Goal: Check status: Check status

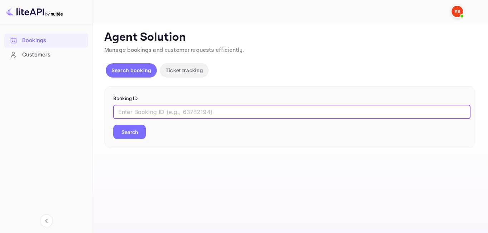
paste input "8791957"
click at [134, 128] on button "Search" at bounding box center [129, 132] width 33 height 14
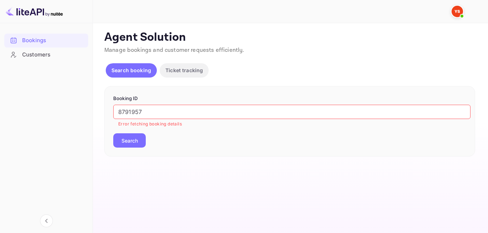
click at [120, 111] on input "8791957" at bounding box center [291, 112] width 357 height 14
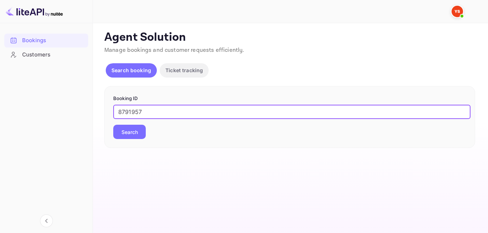
type input "8791957"
click at [136, 132] on button "Search" at bounding box center [129, 132] width 33 height 14
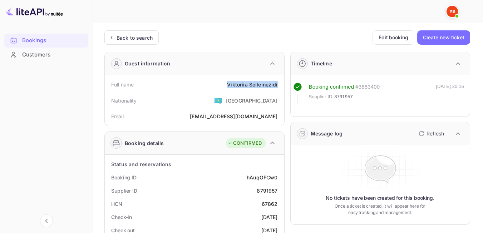
drag, startPoint x: 227, startPoint y: 85, endPoint x: 268, endPoint y: 86, distance: 41.4
click at [281, 85] on div "Full name Viktoriia Soilemezidi Nationality 🇰🇿 [DEMOGRAPHIC_DATA] Email [EMAIL_…" at bounding box center [194, 100] width 179 height 51
click at [148, 38] on div "Back to search" at bounding box center [134, 38] width 36 height 8
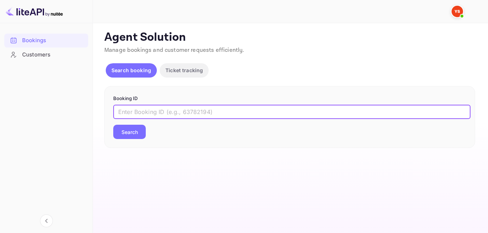
paste input "8508420"
type input "8508420"
click at [144, 135] on button "Search" at bounding box center [129, 132] width 33 height 14
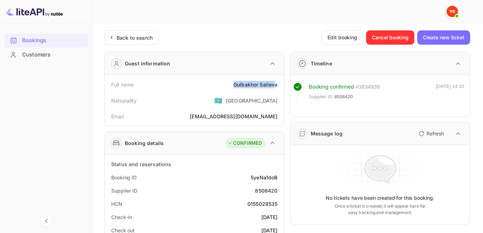
drag, startPoint x: 230, startPoint y: 84, endPoint x: 275, endPoint y: 89, distance: 45.6
click at [275, 89] on div "Full name [PERSON_NAME]" at bounding box center [195, 84] width 174 height 13
click at [224, 91] on div "Nationality 🇰🇿 [DEMOGRAPHIC_DATA]" at bounding box center [195, 100] width 174 height 19
drag, startPoint x: 231, startPoint y: 84, endPoint x: 280, endPoint y: 84, distance: 49.3
click at [281, 84] on div "Full name [PERSON_NAME]" at bounding box center [195, 84] width 174 height 13
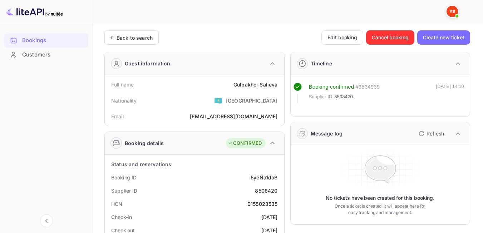
click at [203, 108] on div "Nationality 🇰🇿 [DEMOGRAPHIC_DATA]" at bounding box center [195, 100] width 174 height 19
click at [115, 35] on div "Back to search" at bounding box center [130, 38] width 45 height 8
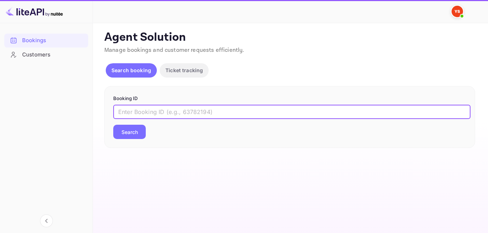
paste input "8427478"
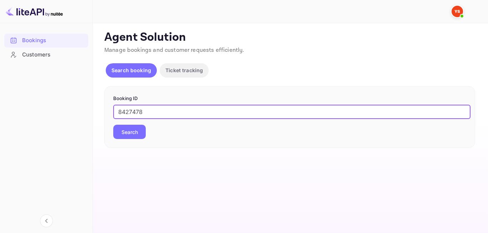
type input "8427478"
click at [139, 133] on button "Search" at bounding box center [129, 132] width 33 height 14
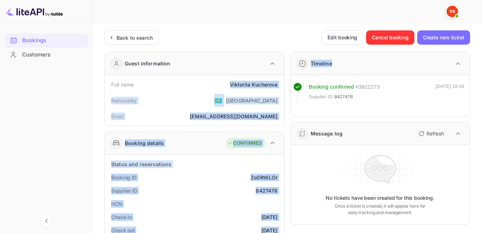
drag, startPoint x: 230, startPoint y: 83, endPoint x: 288, endPoint y: 83, distance: 57.9
click at [255, 83] on div "[PERSON_NAME]" at bounding box center [254, 85] width 48 height 8
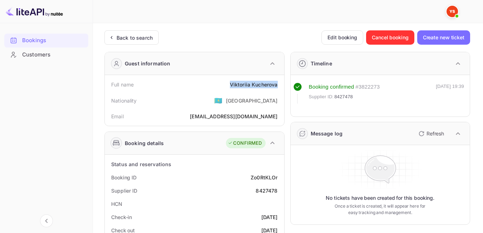
drag, startPoint x: 227, startPoint y: 87, endPoint x: 283, endPoint y: 85, distance: 55.4
click at [283, 85] on div "Full name [PERSON_NAME] Nationality 🇰🇿 [DEMOGRAPHIC_DATA] Email [EMAIL_ADDRESS]…" at bounding box center [194, 100] width 179 height 51
click at [210, 99] on div "Nationality 🇰🇿 [DEMOGRAPHIC_DATA]" at bounding box center [195, 100] width 174 height 19
click at [140, 40] on div "Back to search" at bounding box center [134, 38] width 36 height 8
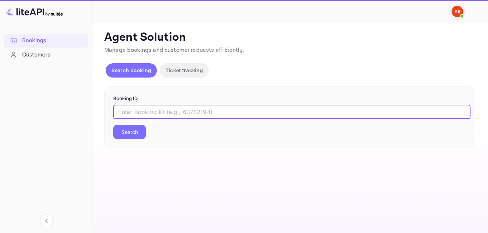
paste input "8052106"
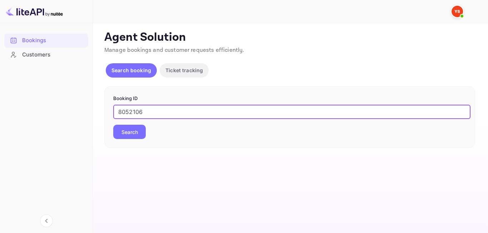
type input "8052106"
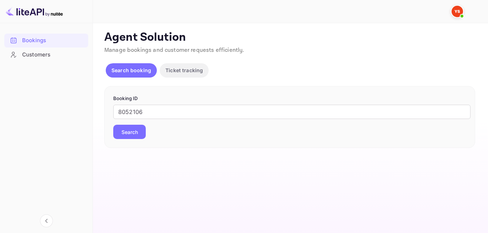
click at [133, 134] on button "Search" at bounding box center [129, 132] width 33 height 14
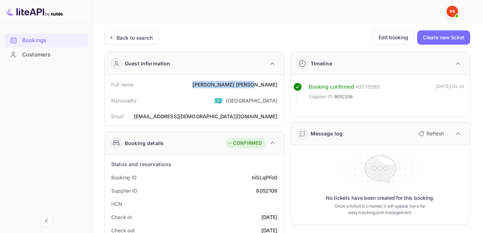
drag, startPoint x: 249, startPoint y: 85, endPoint x: 278, endPoint y: 84, distance: 28.6
click at [278, 84] on div "Full name [PERSON_NAME]" at bounding box center [195, 84] width 174 height 13
click at [213, 99] on div "Nationality 🇰🇿 [DEMOGRAPHIC_DATA]" at bounding box center [195, 100] width 174 height 19
click at [118, 40] on div "Back to search" at bounding box center [134, 38] width 36 height 8
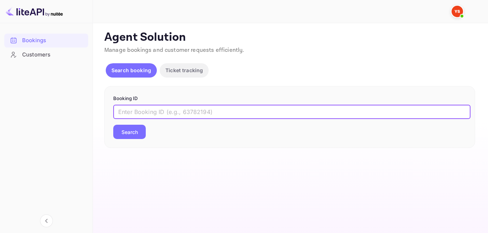
paste input "8858213"
type input "8858213"
click at [134, 135] on button "Search" at bounding box center [129, 132] width 33 height 14
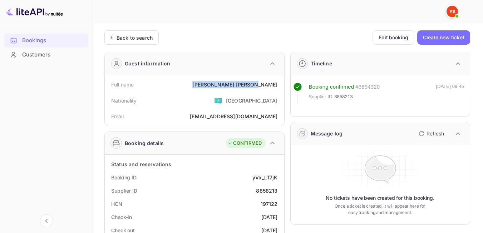
drag, startPoint x: 221, startPoint y: 85, endPoint x: 277, endPoint y: 87, distance: 55.8
click at [277, 87] on div "Full name [PERSON_NAME]" at bounding box center [195, 84] width 174 height 13
click at [212, 100] on div "Nationality 🇰🇿 [DEMOGRAPHIC_DATA]" at bounding box center [195, 100] width 174 height 19
click at [126, 38] on div "Back to search" at bounding box center [134, 38] width 36 height 8
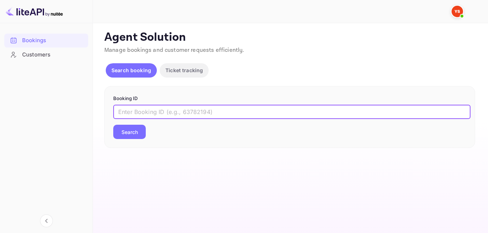
paste input "9250708"
type input "9250708"
click at [128, 131] on button "Search" at bounding box center [129, 132] width 33 height 14
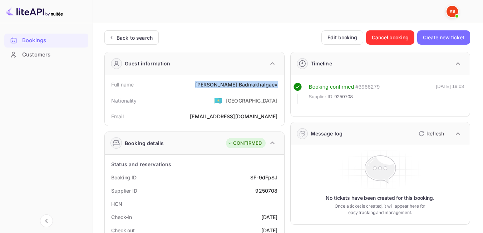
drag, startPoint x: 223, startPoint y: 85, endPoint x: 278, endPoint y: 86, distance: 55.0
click at [278, 86] on div "Full name [PERSON_NAME]" at bounding box center [195, 84] width 174 height 13
drag, startPoint x: 211, startPoint y: 98, endPoint x: 214, endPoint y: 81, distance: 16.7
click at [211, 98] on div "Nationality 🇰🇿 [DEMOGRAPHIC_DATA]" at bounding box center [195, 100] width 174 height 19
click at [131, 32] on div "Back to search" at bounding box center [131, 37] width 54 height 14
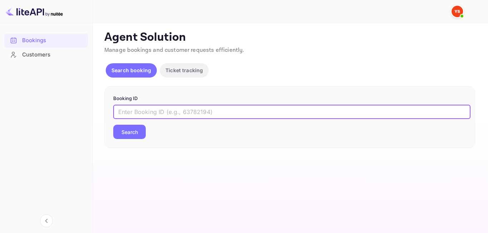
paste input "7662861"
type input "7662861"
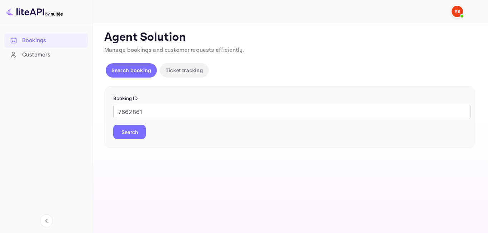
click at [136, 141] on div "Booking ID 7662861 ​ Search" at bounding box center [289, 117] width 371 height 62
click at [134, 139] on button "Search" at bounding box center [129, 132] width 33 height 14
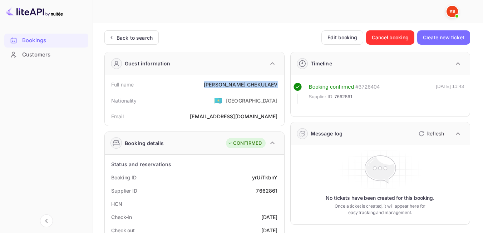
drag, startPoint x: 214, startPoint y: 86, endPoint x: 280, endPoint y: 84, distance: 66.1
click at [280, 84] on div "Full name [PERSON_NAME]" at bounding box center [195, 84] width 174 height 13
click at [200, 106] on div "Nationality 🇰🇿 [DEMOGRAPHIC_DATA]" at bounding box center [195, 100] width 174 height 19
click at [113, 35] on icon at bounding box center [112, 37] width 8 height 7
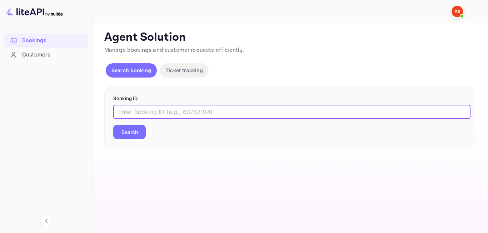
paste input "8581334"
type input "8581334"
click at [138, 133] on button "Search" at bounding box center [129, 132] width 33 height 14
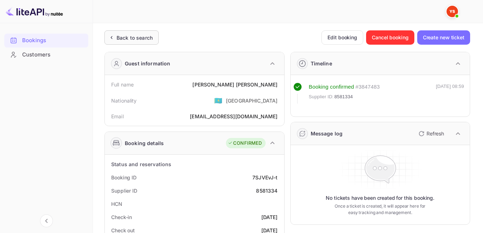
click at [147, 36] on div "Back to search" at bounding box center [134, 38] width 36 height 8
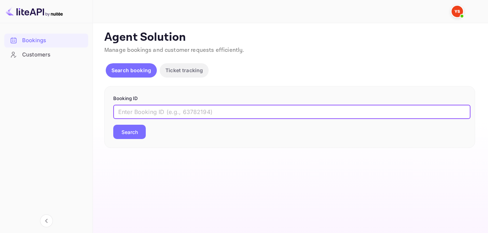
paste input "9366196"
click at [120, 114] on input "9366196" at bounding box center [291, 112] width 357 height 14
type input "9366196"
click at [123, 134] on button "Search" at bounding box center [129, 132] width 33 height 14
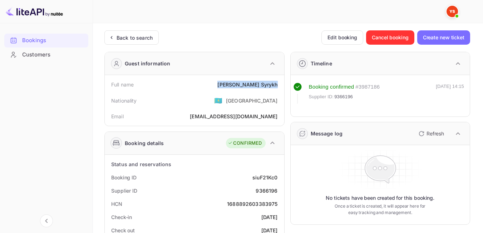
drag, startPoint x: 244, startPoint y: 85, endPoint x: 278, endPoint y: 85, distance: 34.7
click at [278, 85] on div "Full name Ruslan Syrykh" at bounding box center [195, 84] width 174 height 13
click at [228, 105] on div "Nationality 🇰🇿 [DEMOGRAPHIC_DATA]" at bounding box center [195, 100] width 174 height 19
